Goal: Task Accomplishment & Management: Complete application form

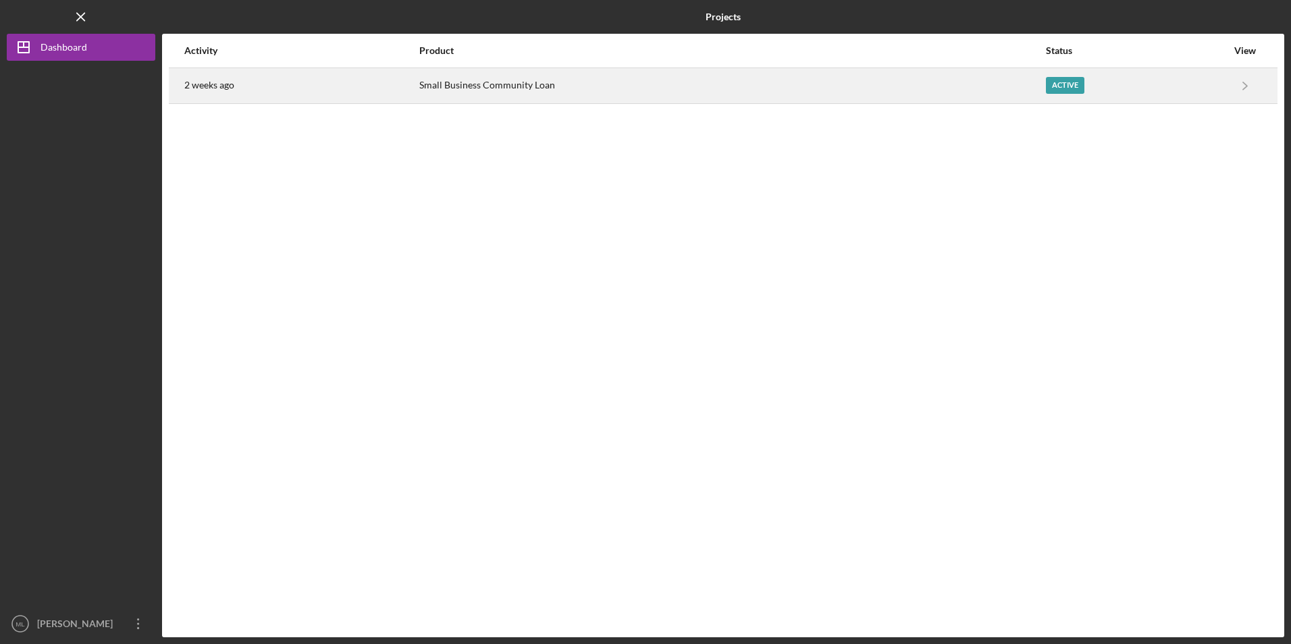
click at [537, 90] on div "Small Business Community Loan" at bounding box center [732, 86] width 626 height 34
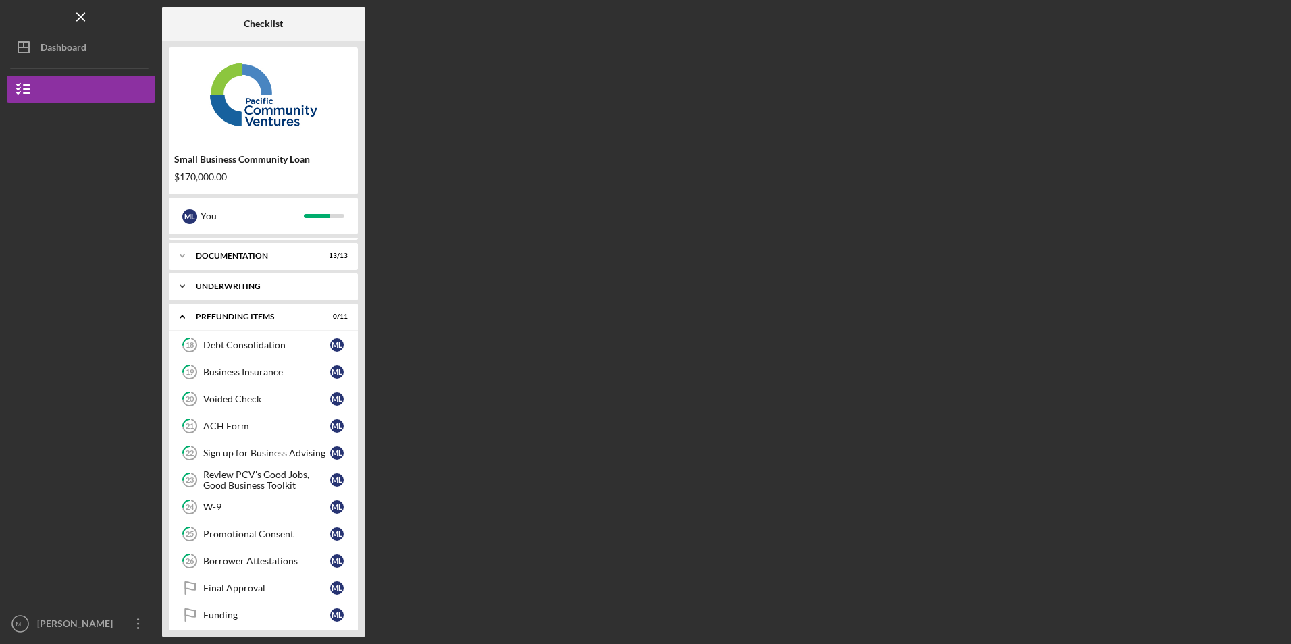
scroll to position [36, 0]
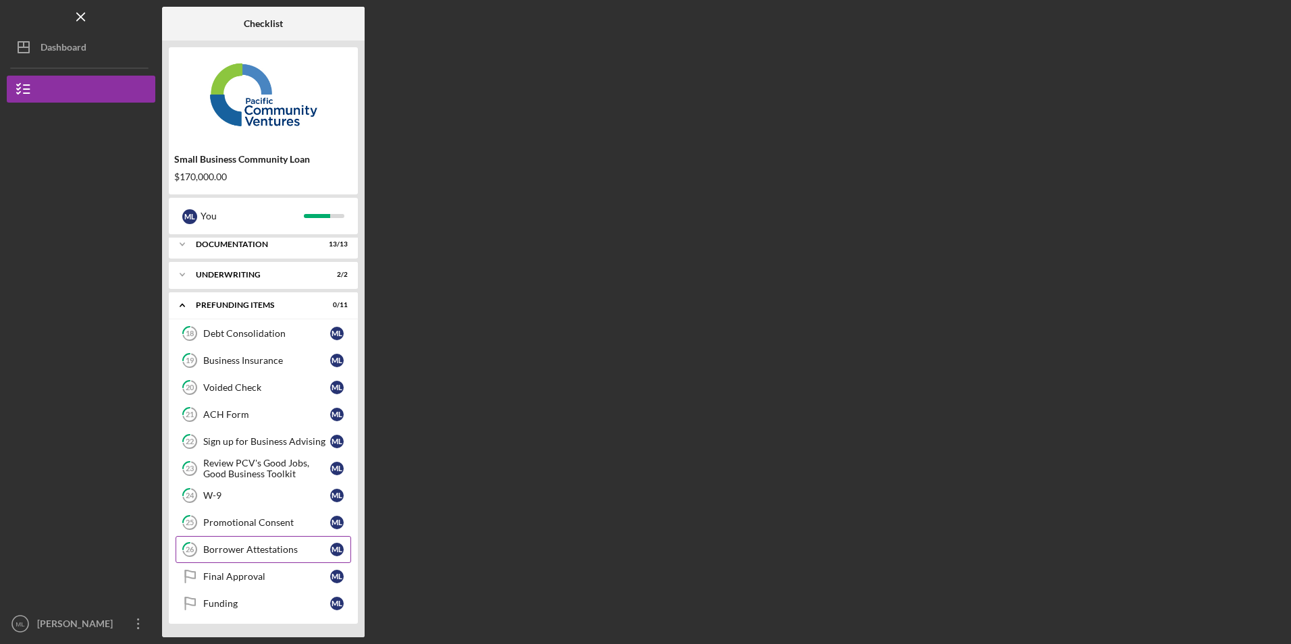
click at [226, 538] on link "26 Borrower Attestations M L" at bounding box center [264, 549] width 176 height 27
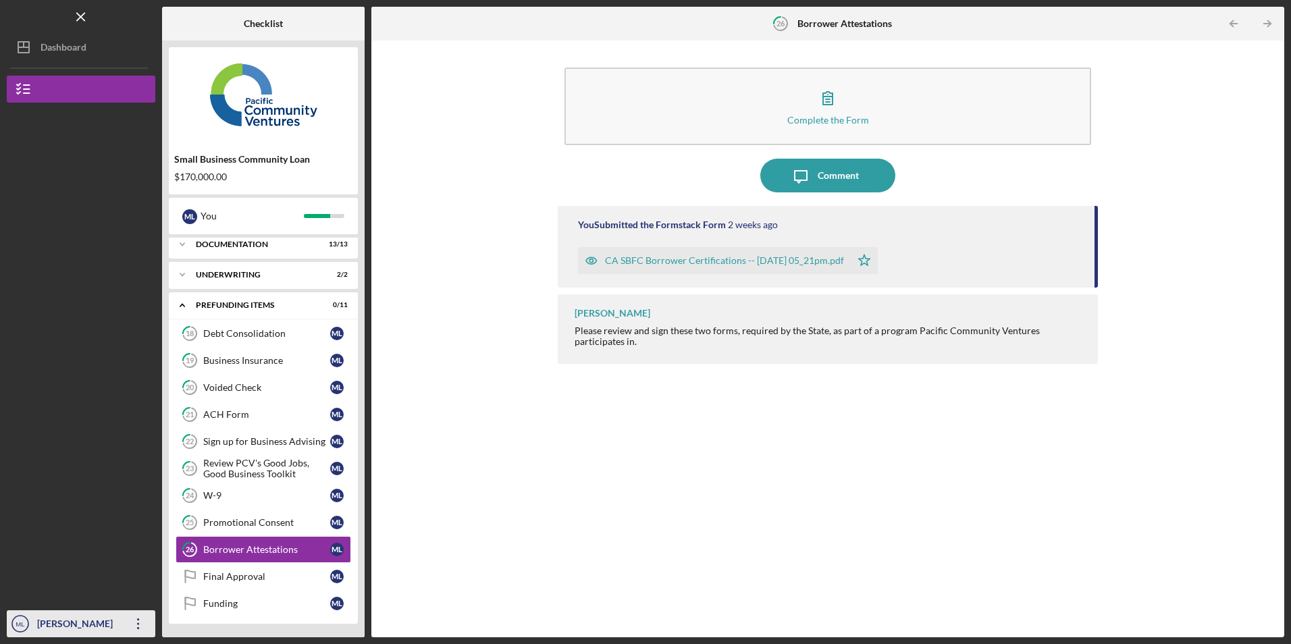
click at [134, 622] on icon "Icon/Overflow" at bounding box center [139, 624] width 34 height 34
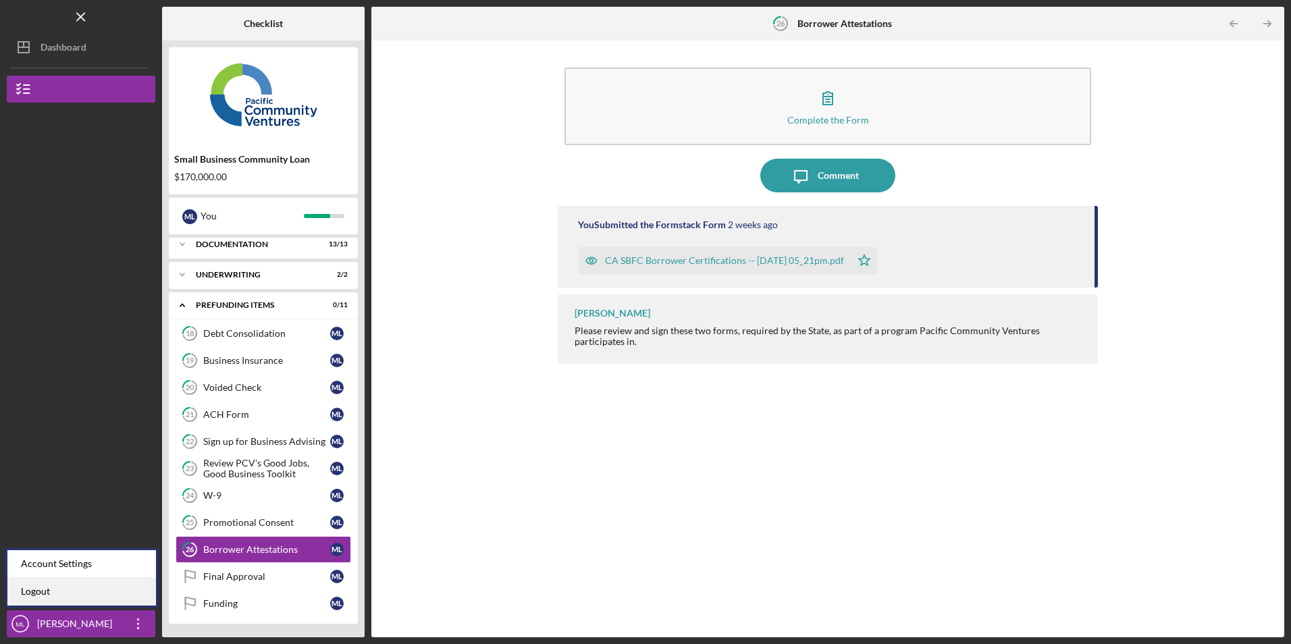
click at [117, 590] on link "Logout" at bounding box center [81, 592] width 149 height 28
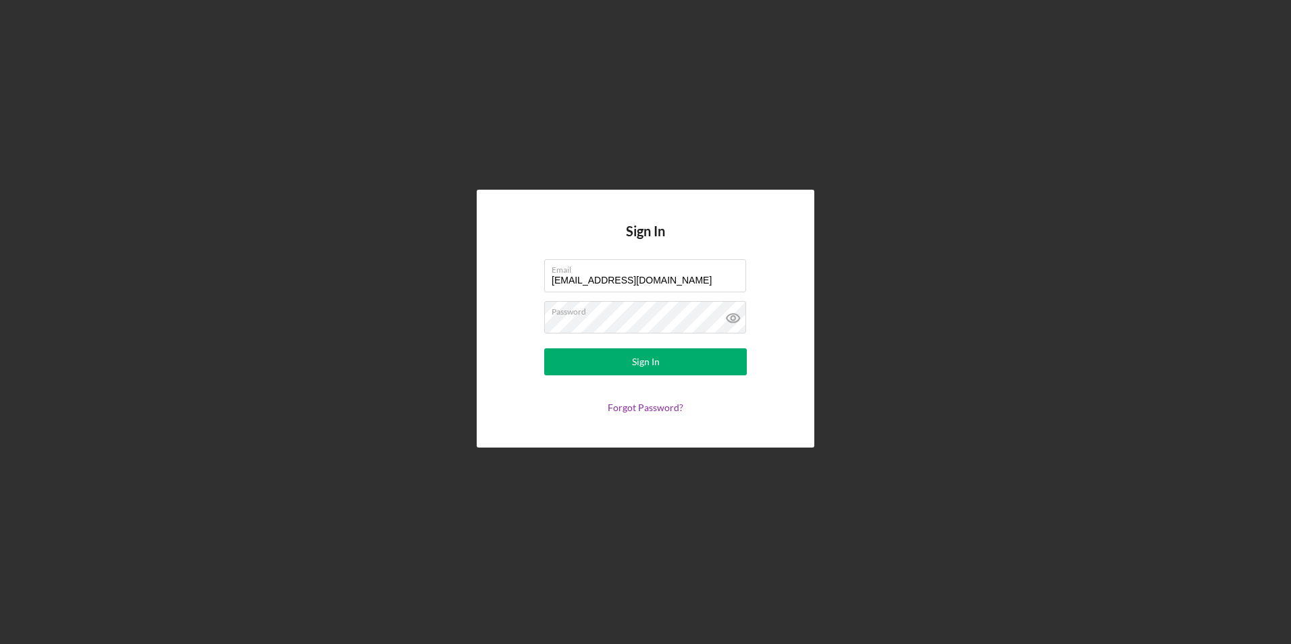
drag, startPoint x: 682, startPoint y: 282, endPoint x: 375, endPoint y: 284, distance: 307.2
click at [375, 284] on div "Sign In Email [EMAIL_ADDRESS][DOMAIN_NAME] Password Sign In Forgot Password?" at bounding box center [645, 318] width 1277 height 637
type input "[EMAIL_ADDRESS][DOMAIN_NAME]"
click at [560, 367] on button "Sign In" at bounding box center [645, 361] width 203 height 27
